Goal: Check status: Check status

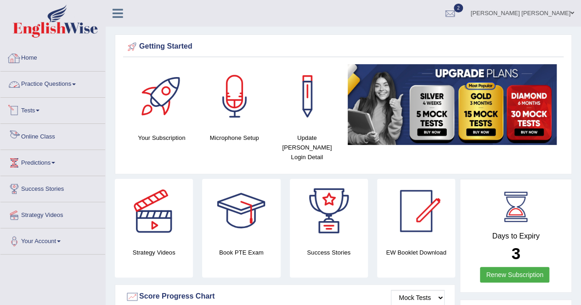
click at [30, 116] on link "Tests" at bounding box center [52, 109] width 105 height 23
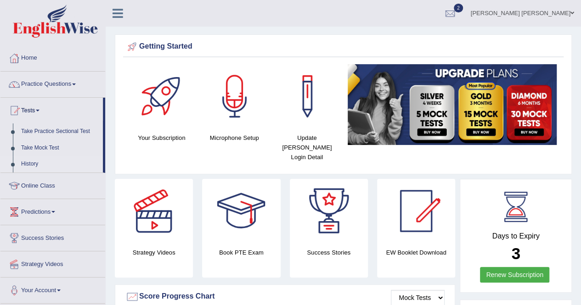
click at [39, 162] on link "History" at bounding box center [60, 164] width 86 height 17
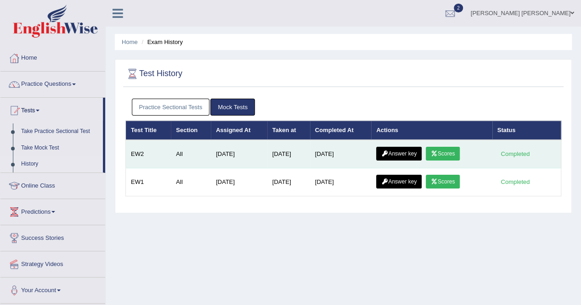
click at [449, 155] on link "Scores" at bounding box center [443, 154] width 34 height 14
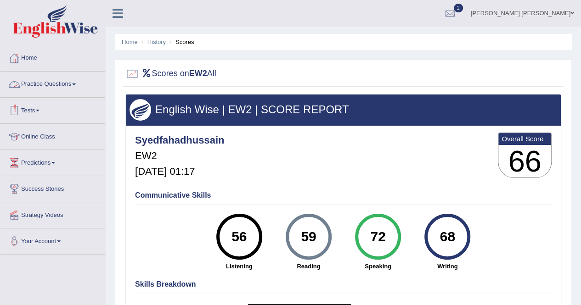
click at [39, 110] on link "Tests" at bounding box center [52, 109] width 105 height 23
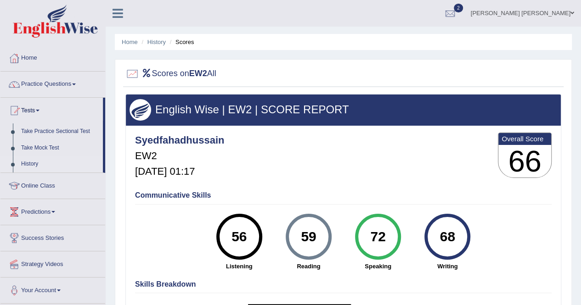
click at [32, 159] on link "History" at bounding box center [60, 164] width 86 height 17
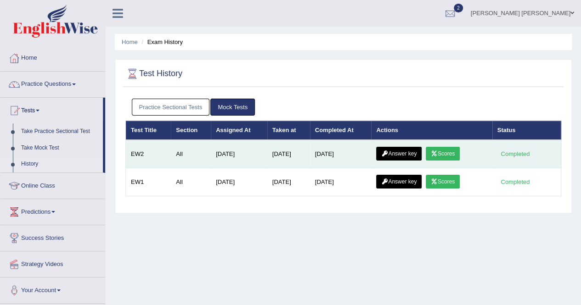
click at [405, 145] on td "Answer key Scores" at bounding box center [431, 154] width 121 height 28
click at [401, 153] on link "Answer key" at bounding box center [398, 154] width 45 height 14
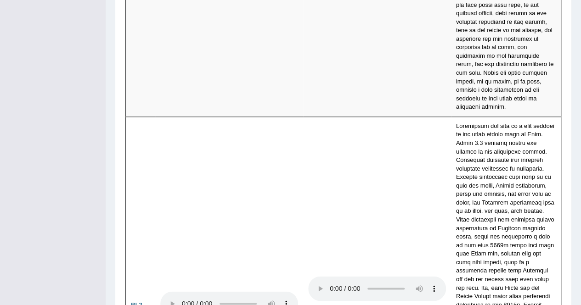
drag, startPoint x: 582, startPoint y: 18, endPoint x: 588, endPoint y: 177, distance: 159.0
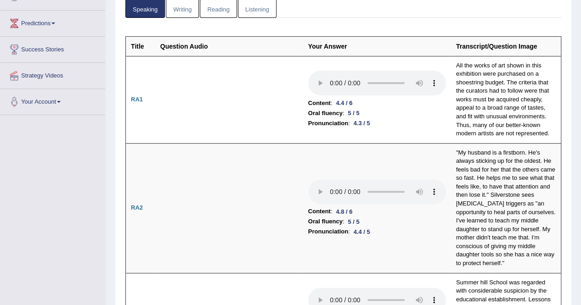
scroll to position [74, 0]
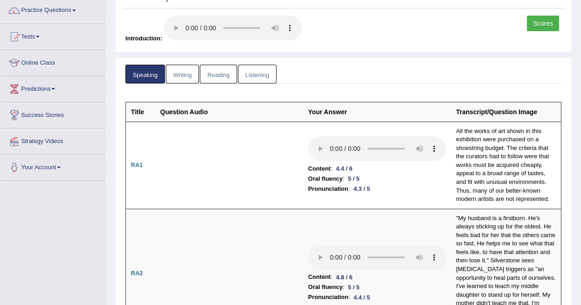
click at [175, 75] on link "Writing" at bounding box center [182, 74] width 33 height 19
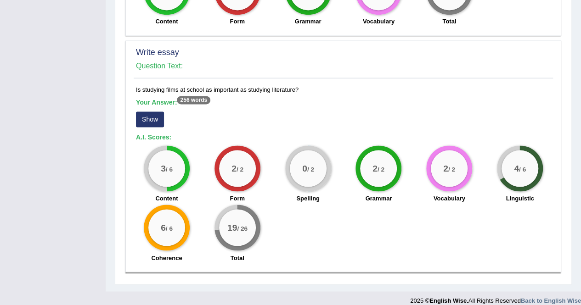
scroll to position [697, 0]
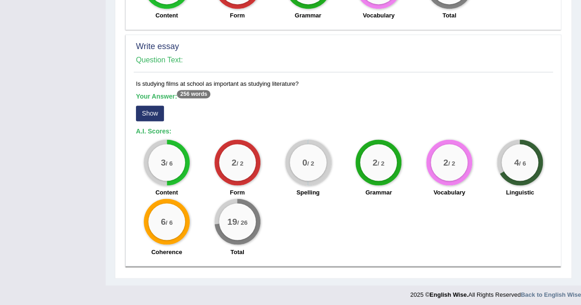
click at [159, 113] on button "Show" at bounding box center [150, 114] width 28 height 16
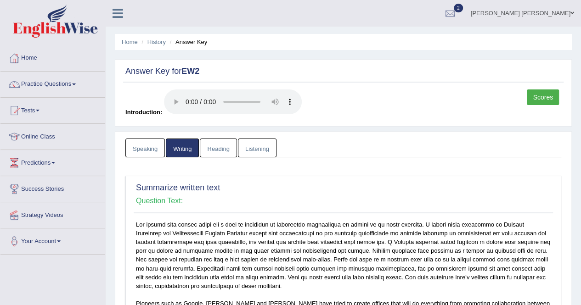
scroll to position [1, 0]
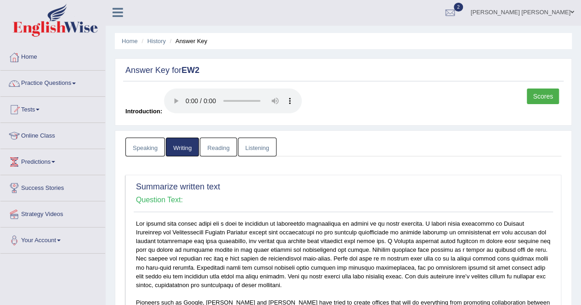
click at [216, 149] on link "Reading" at bounding box center [218, 147] width 37 height 19
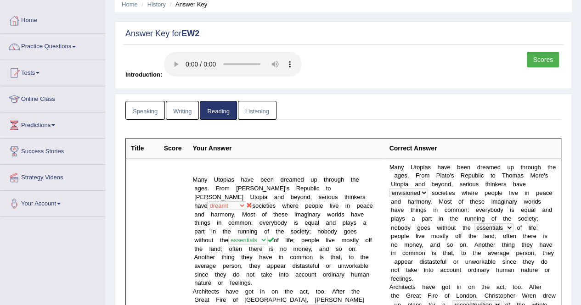
scroll to position [0, 0]
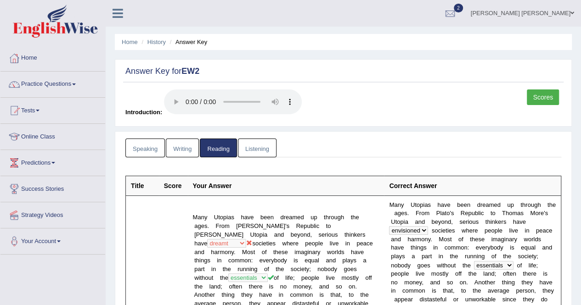
click at [239, 144] on link "Listening" at bounding box center [257, 148] width 39 height 19
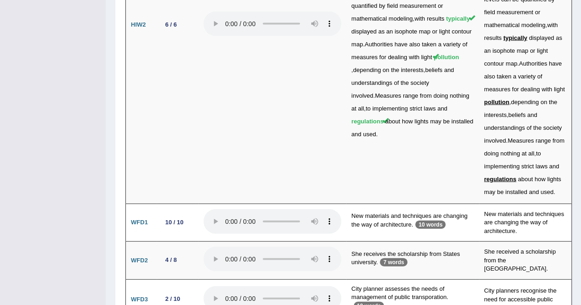
scroll to position [2825, 0]
